Goal: Navigation & Orientation: Find specific page/section

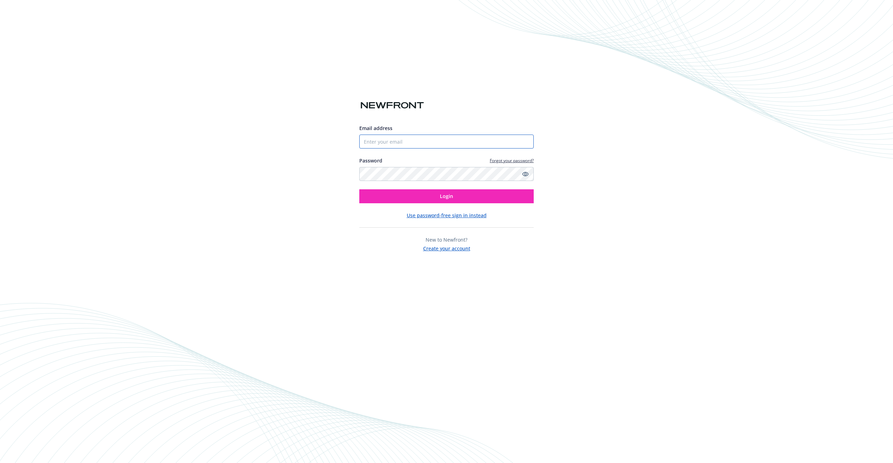
click at [382, 143] on input "Email address" at bounding box center [446, 142] width 174 height 14
type input "[PERSON_NAME][EMAIL_ADDRESS][DOMAIN_NAME]"
click at [359, 189] on button "Login" at bounding box center [446, 196] width 174 height 14
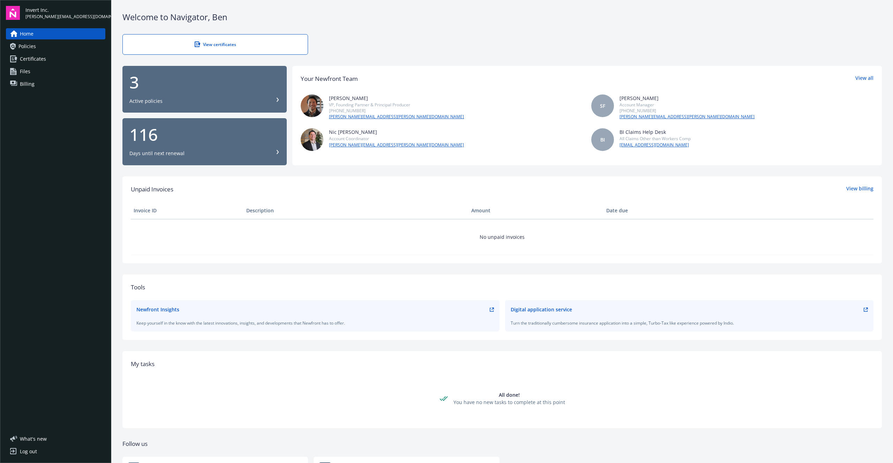
click at [29, 86] on span "Billing" at bounding box center [27, 83] width 15 height 11
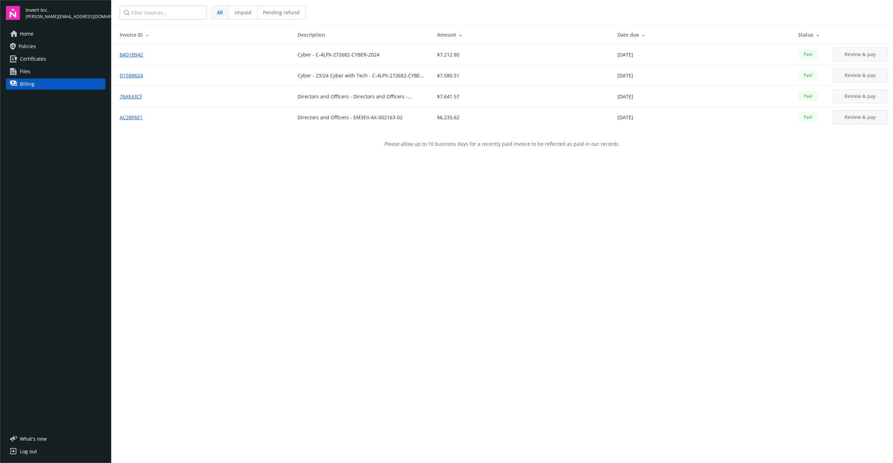
click at [51, 40] on div "Home Policies Certificates Files Billing" at bounding box center [55, 58] width 99 height 61
click at [53, 36] on link "Home" at bounding box center [55, 33] width 99 height 11
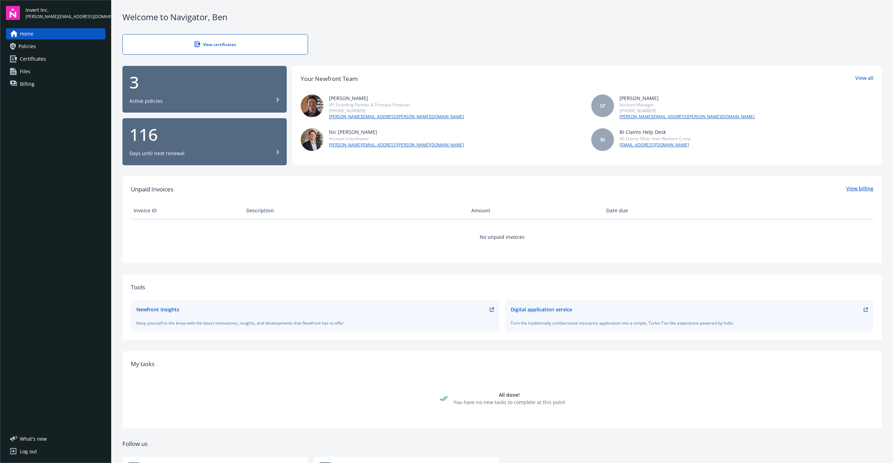
click at [862, 188] on link "View billing" at bounding box center [859, 189] width 27 height 9
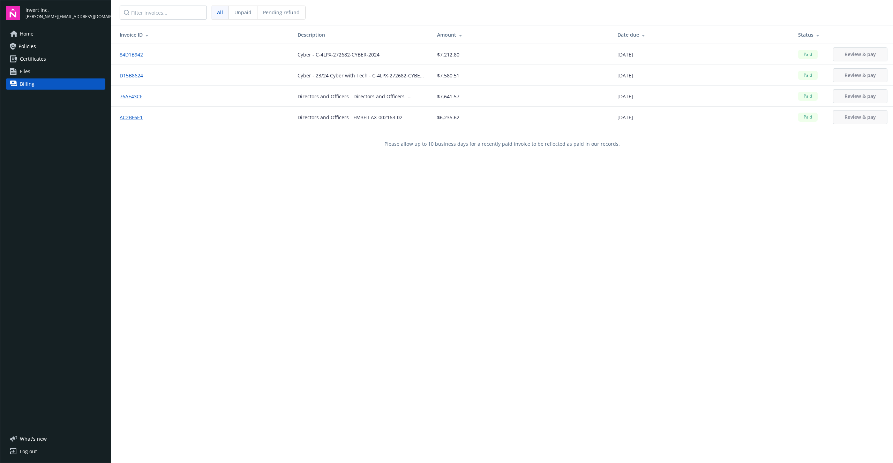
click at [31, 48] on span "Policies" at bounding box center [26, 46] width 17 height 11
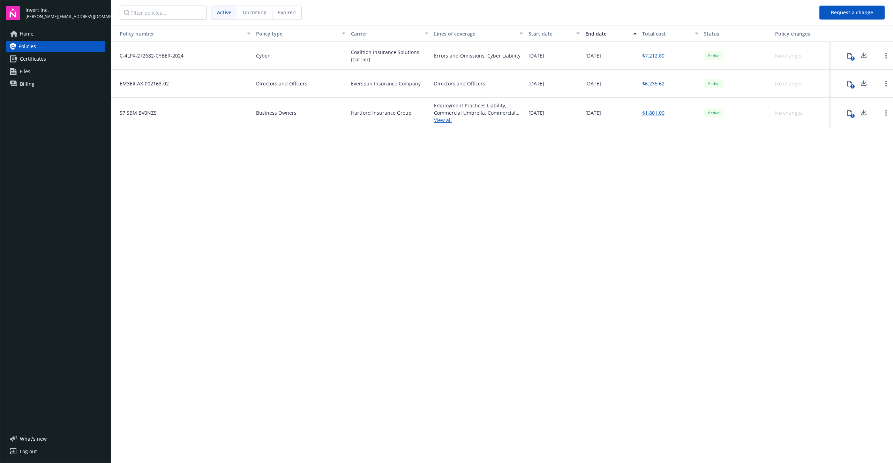
click at [47, 15] on span "[PERSON_NAME][EMAIL_ADDRESS][DOMAIN_NAME]" at bounding box center [65, 17] width 80 height 6
click at [42, 16] on span "[PERSON_NAME][EMAIL_ADDRESS][DOMAIN_NAME]" at bounding box center [65, 17] width 80 height 6
click at [38, 9] on span "Invert Inc." at bounding box center [65, 9] width 80 height 7
click at [35, 36] on link "Home" at bounding box center [55, 33] width 99 height 11
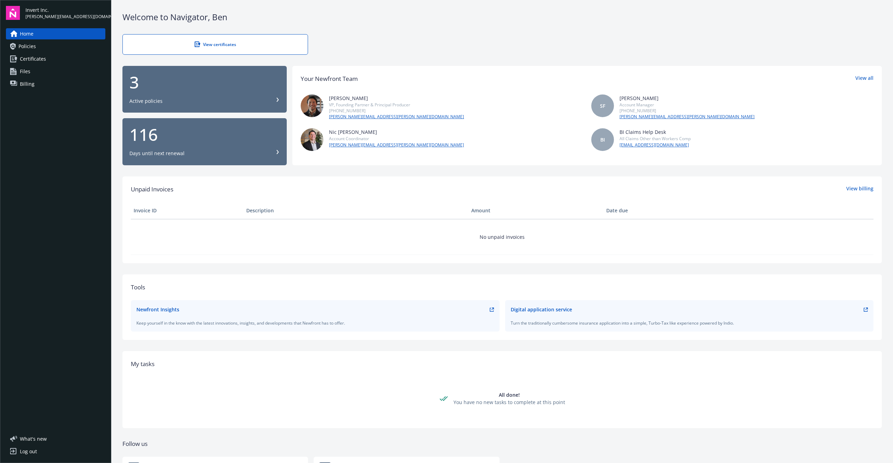
click at [71, 76] on link "Files" at bounding box center [55, 71] width 99 height 11
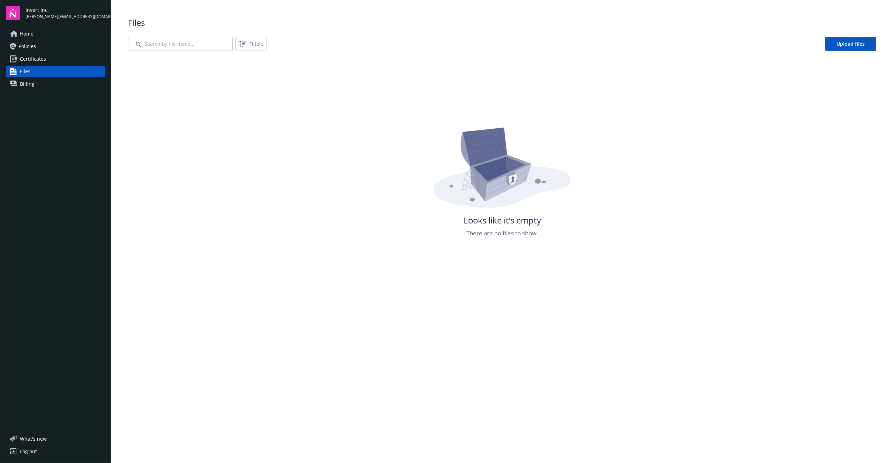
click at [74, 63] on link "Certificates" at bounding box center [55, 58] width 99 height 11
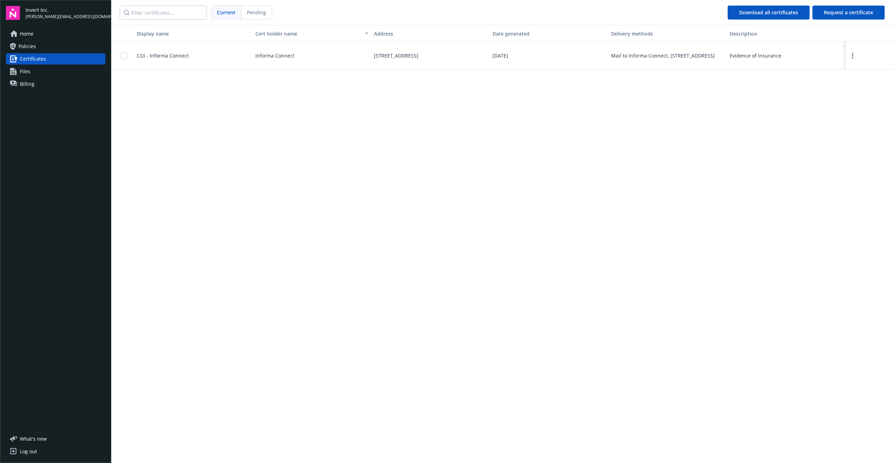
click at [76, 44] on link "Policies" at bounding box center [55, 46] width 99 height 11
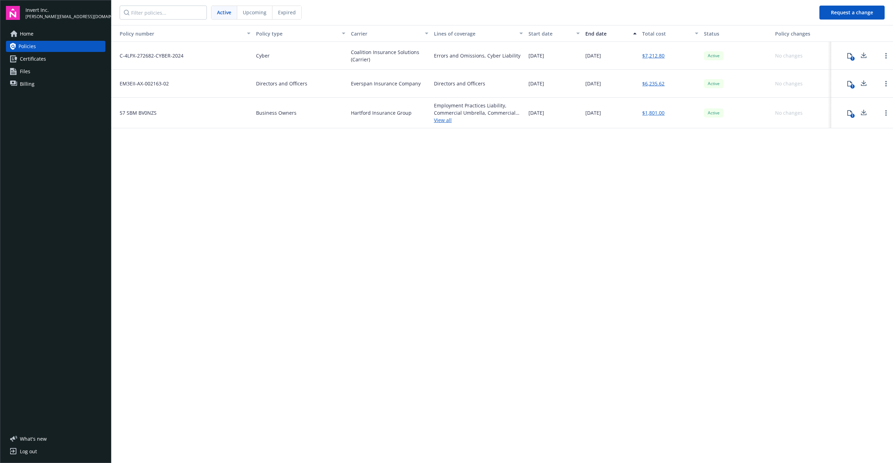
click at [74, 33] on link "Home" at bounding box center [55, 33] width 99 height 11
